Goal: Check status

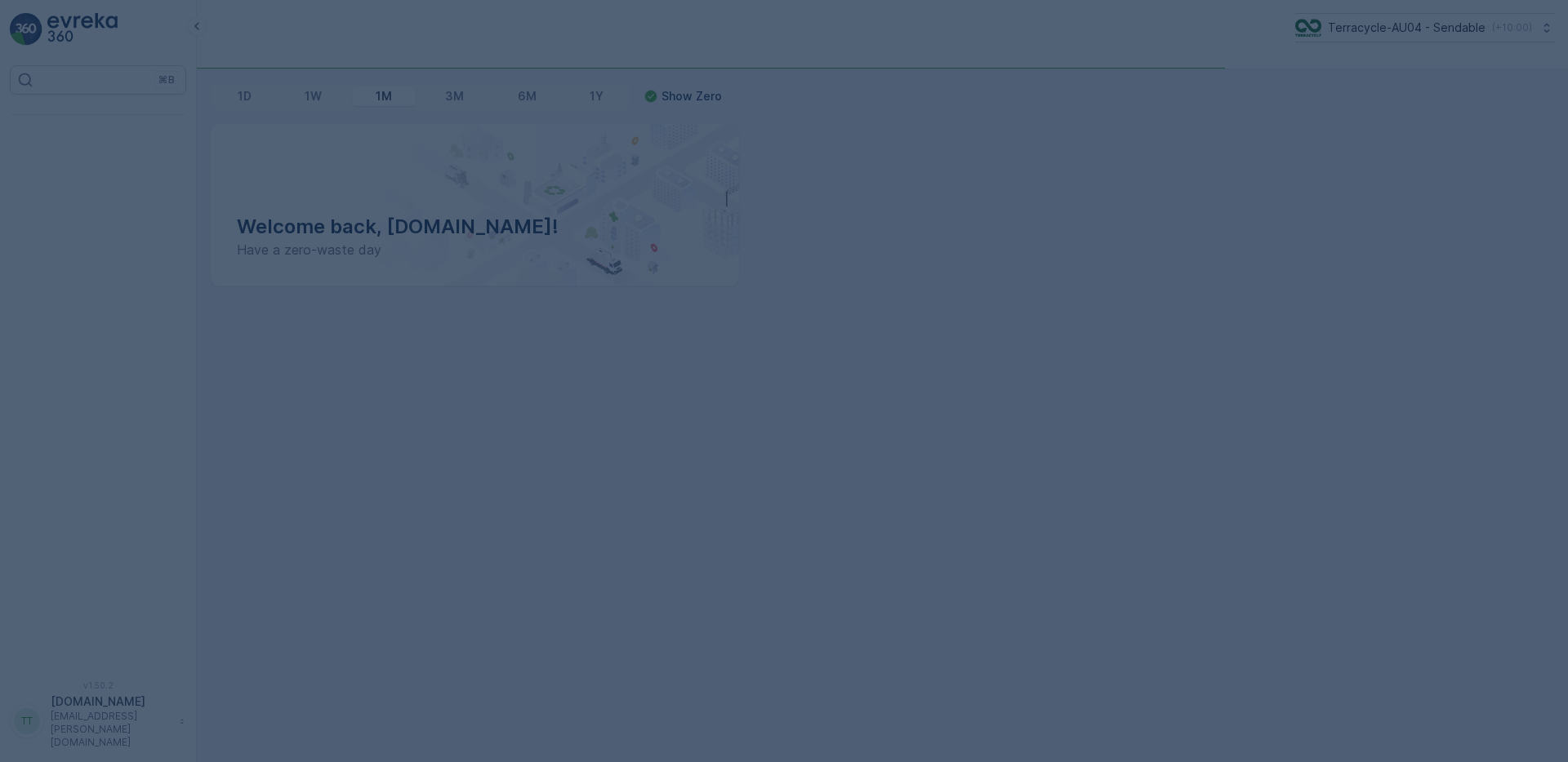
click at [976, 27] on div at bounding box center [784, 381] width 1568 height 762
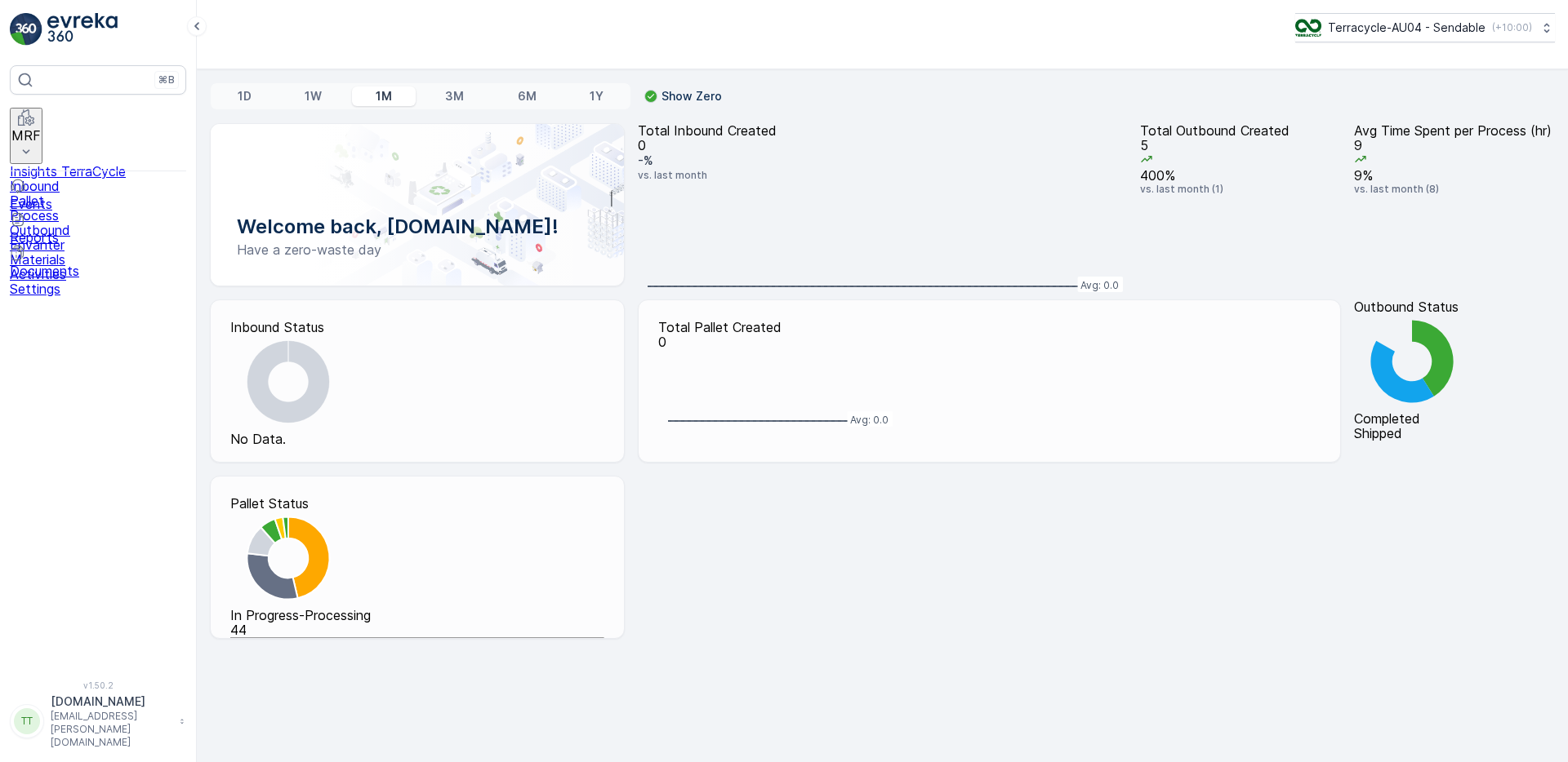
click at [41, 130] on p "MRF" at bounding box center [25, 135] width 30 height 14
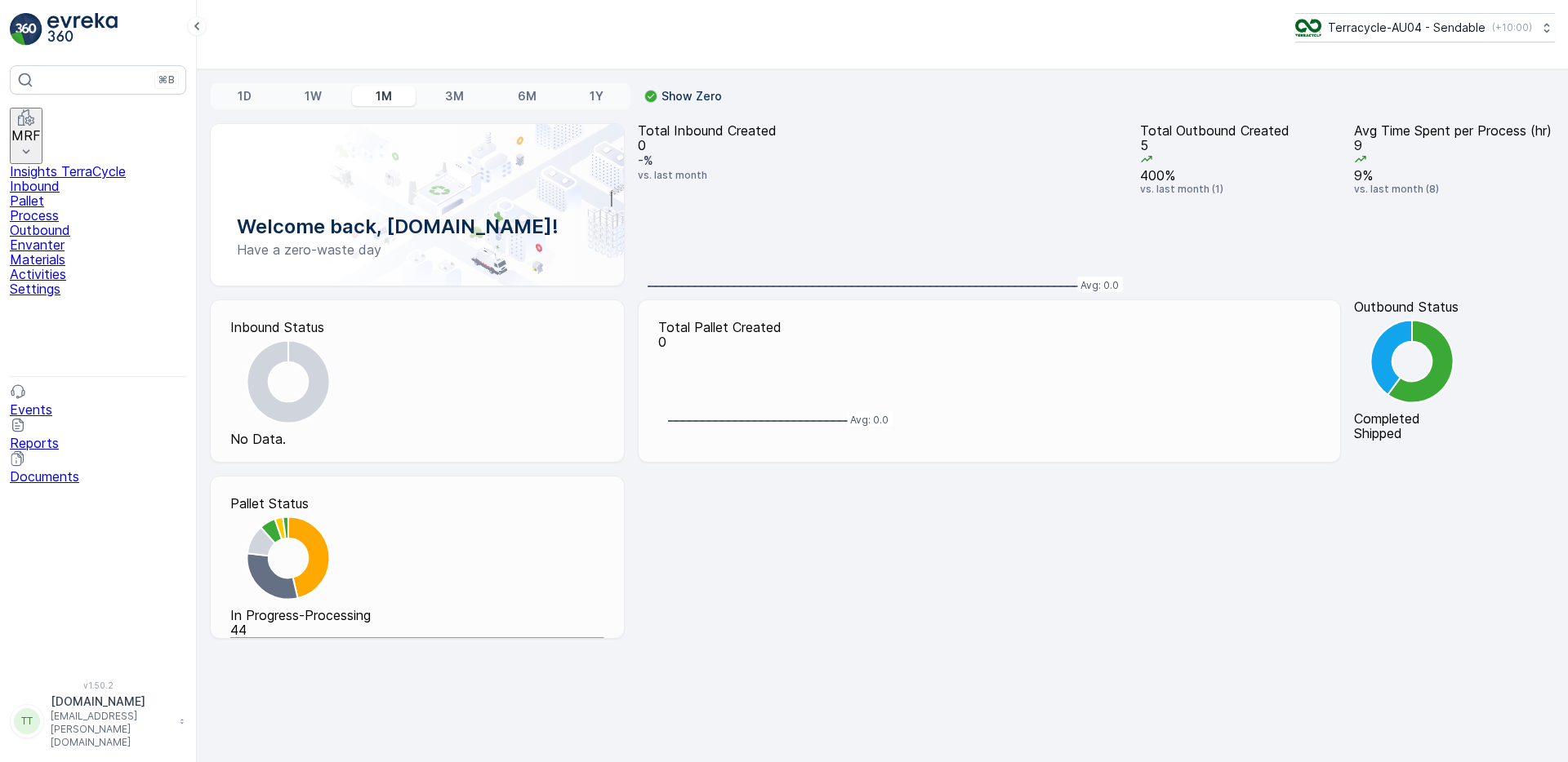
click at [86, 238] on p "Outbound" at bounding box center [98, 229] width 176 height 14
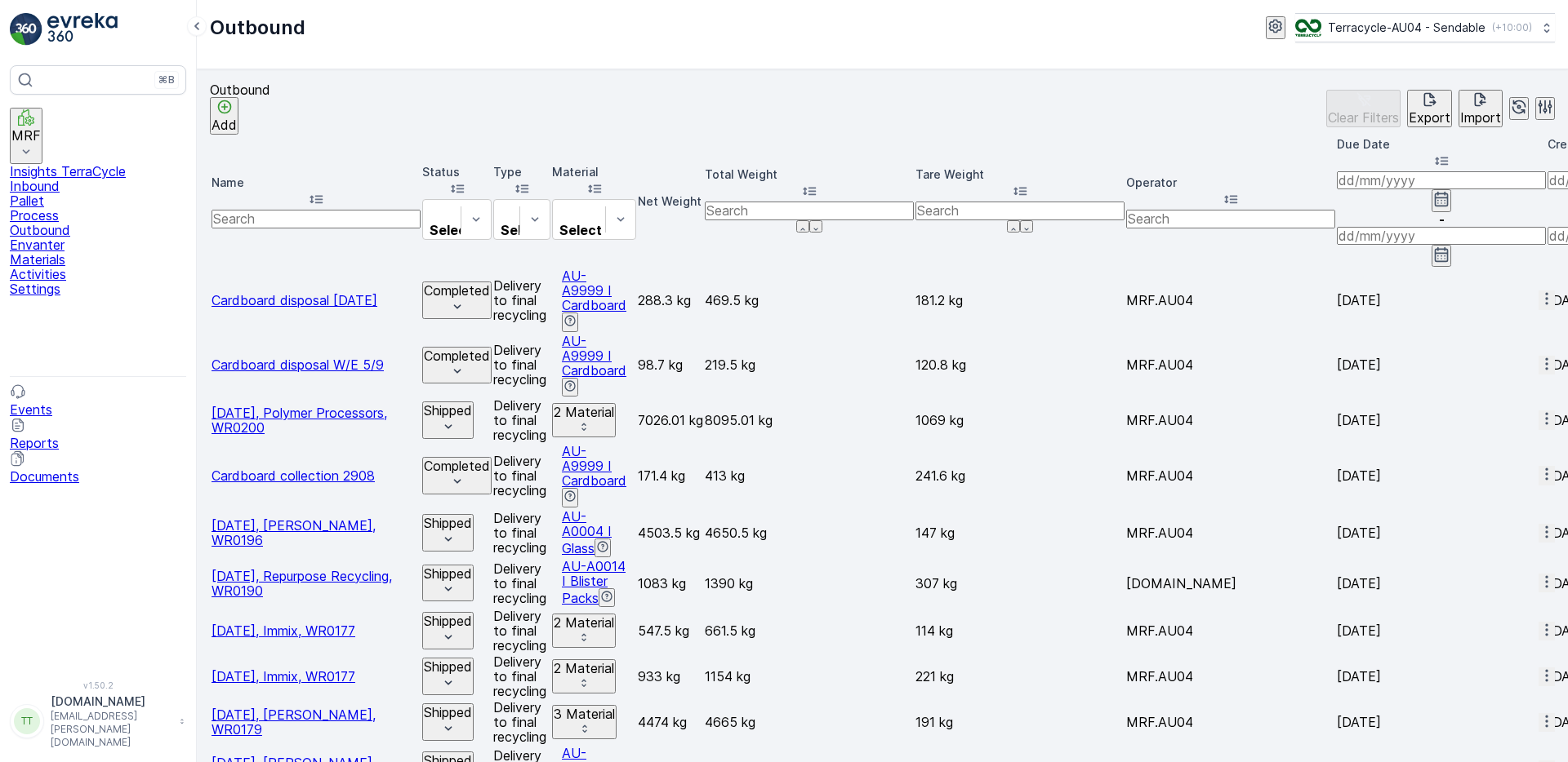
click at [274, 210] on input "text" at bounding box center [316, 218] width 209 height 18
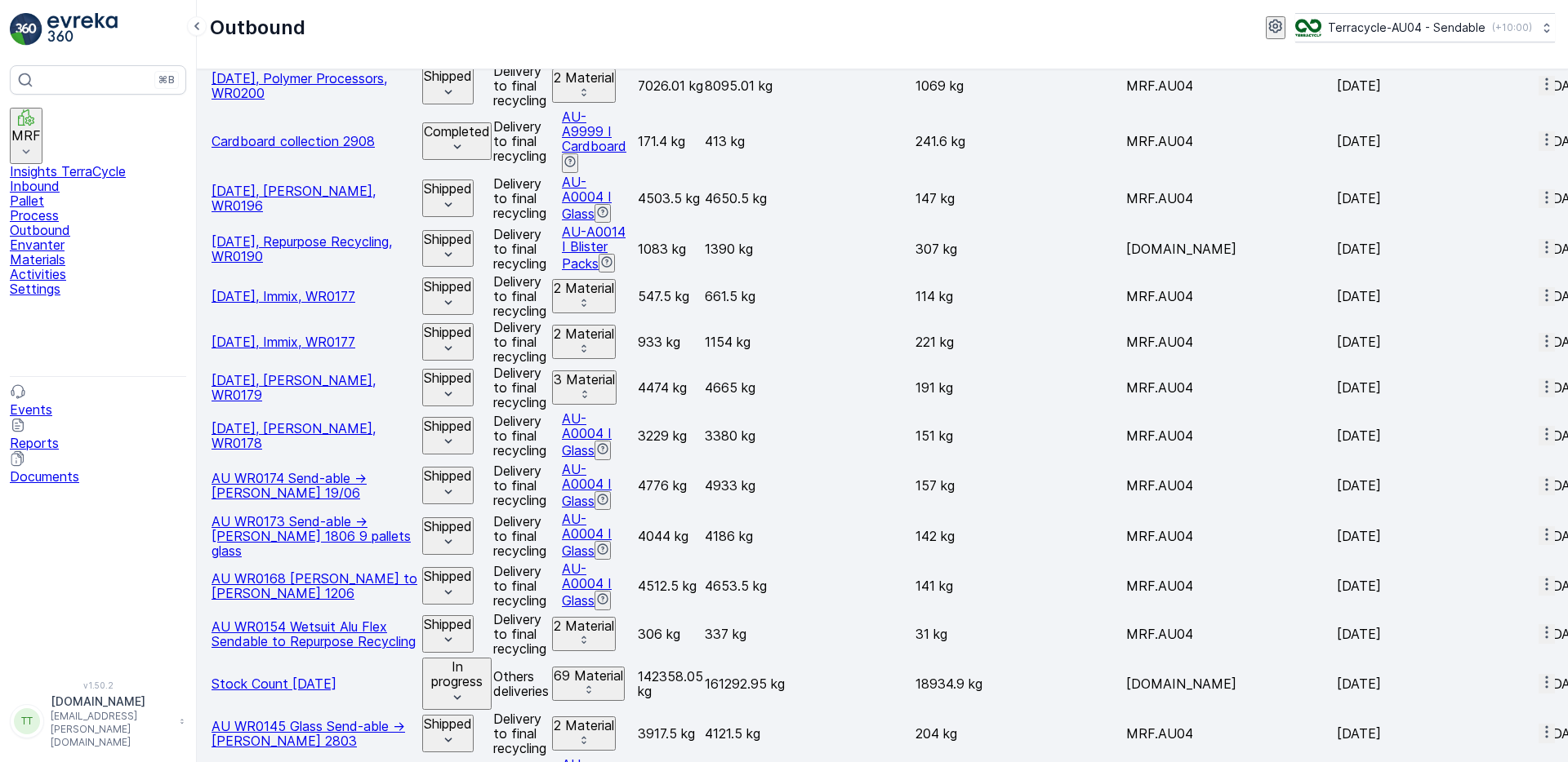
scroll to position [335, 0]
click at [301, 675] on span "Stock Count [DATE]" at bounding box center [274, 682] width 125 height 16
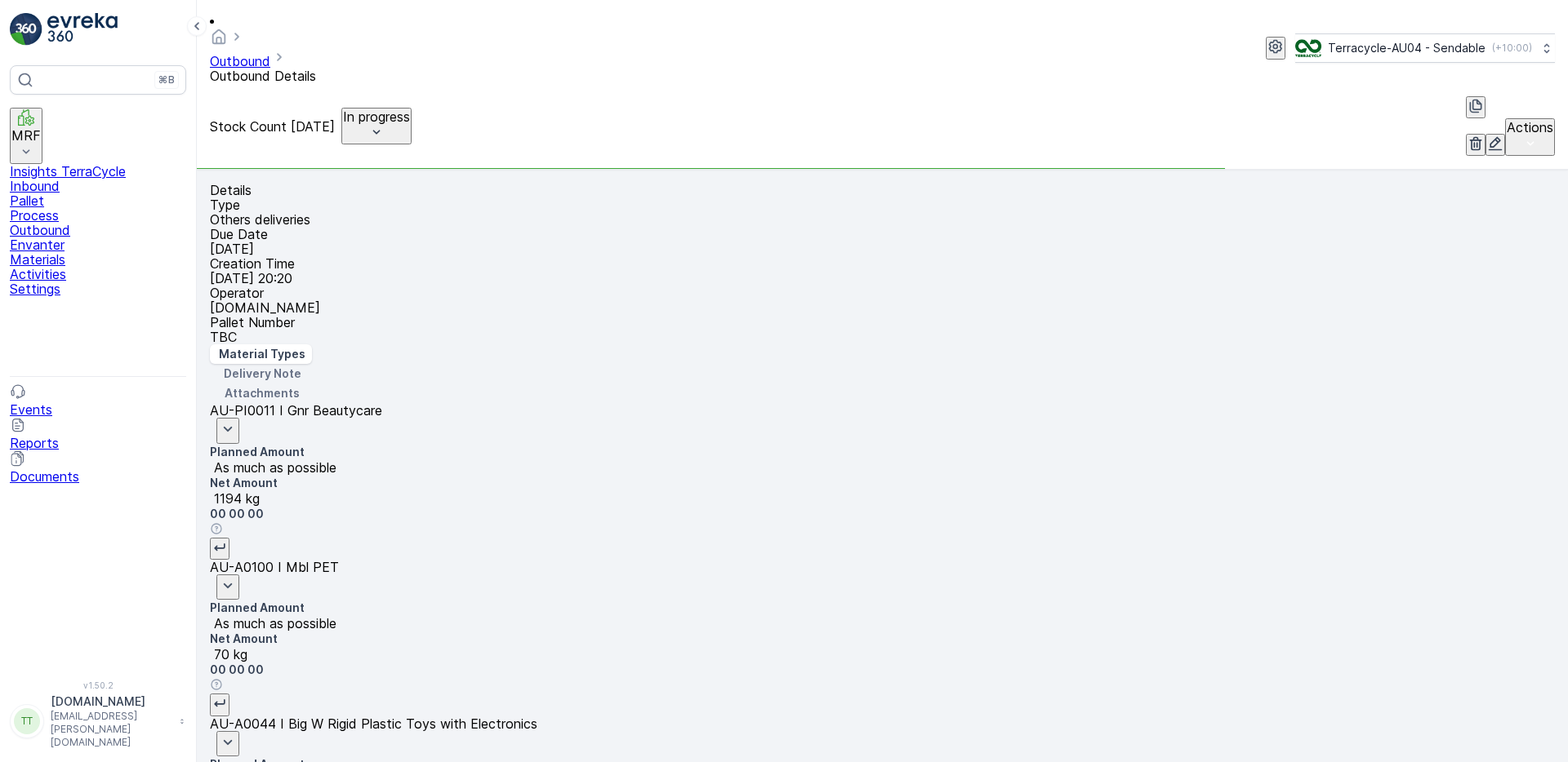
click at [192, 24] on icon at bounding box center [197, 25] width 18 height 19
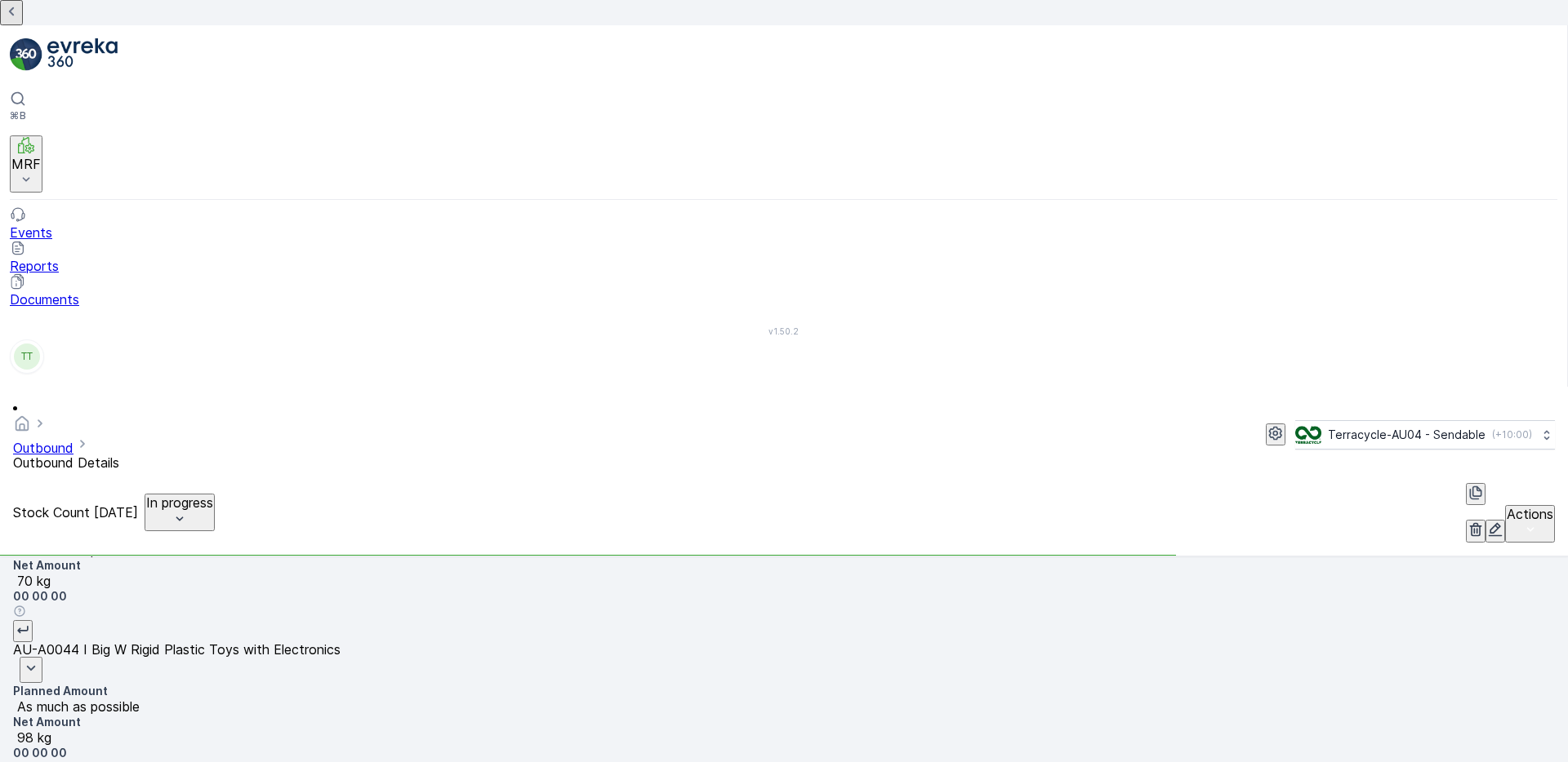
scroll to position [242, 0]
